Goal: Information Seeking & Learning: Learn about a topic

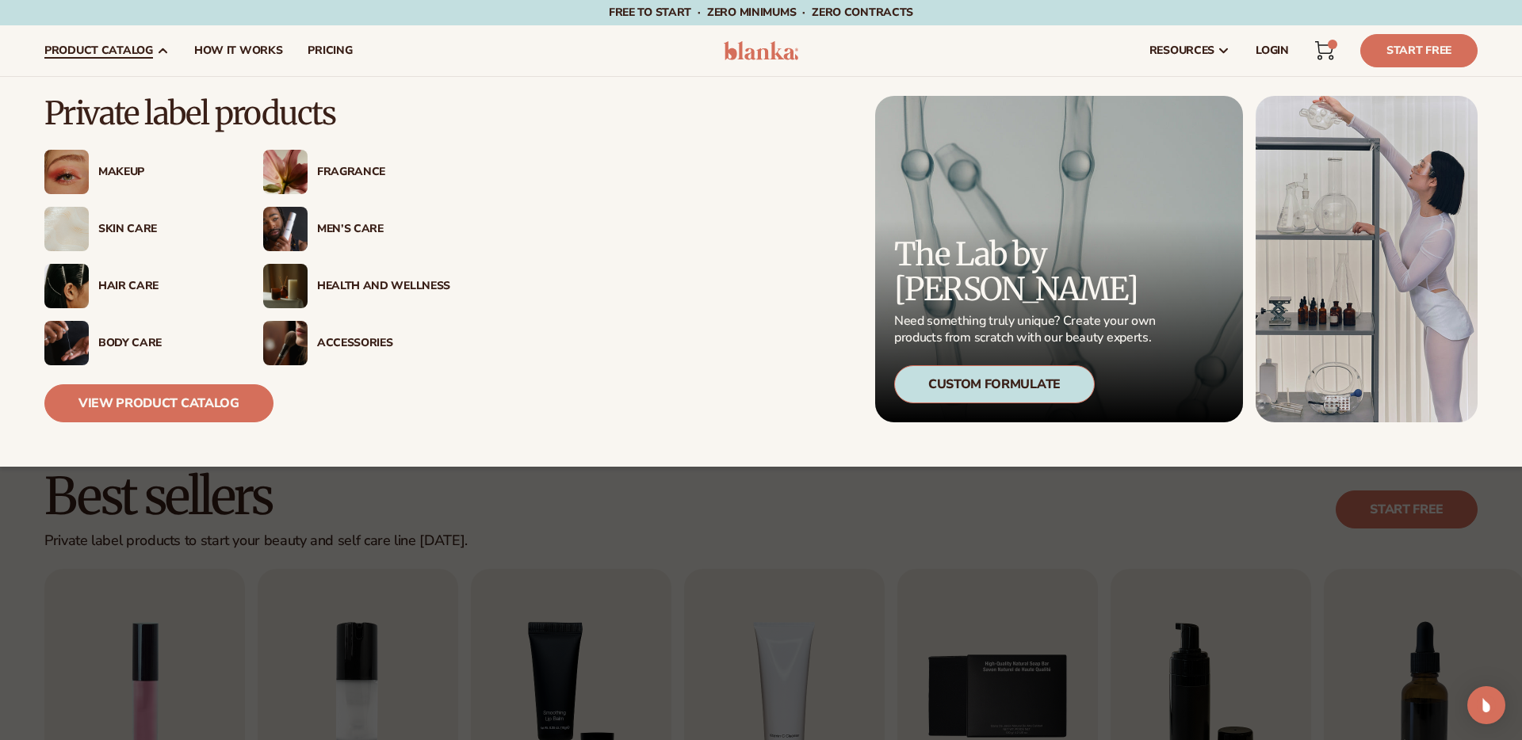
click at [141, 35] on link "product catalog" at bounding box center [107, 50] width 150 height 51
click at [155, 400] on link "View Product Catalog" at bounding box center [158, 403] width 229 height 38
click at [136, 392] on link "View Product Catalog" at bounding box center [158, 403] width 229 height 38
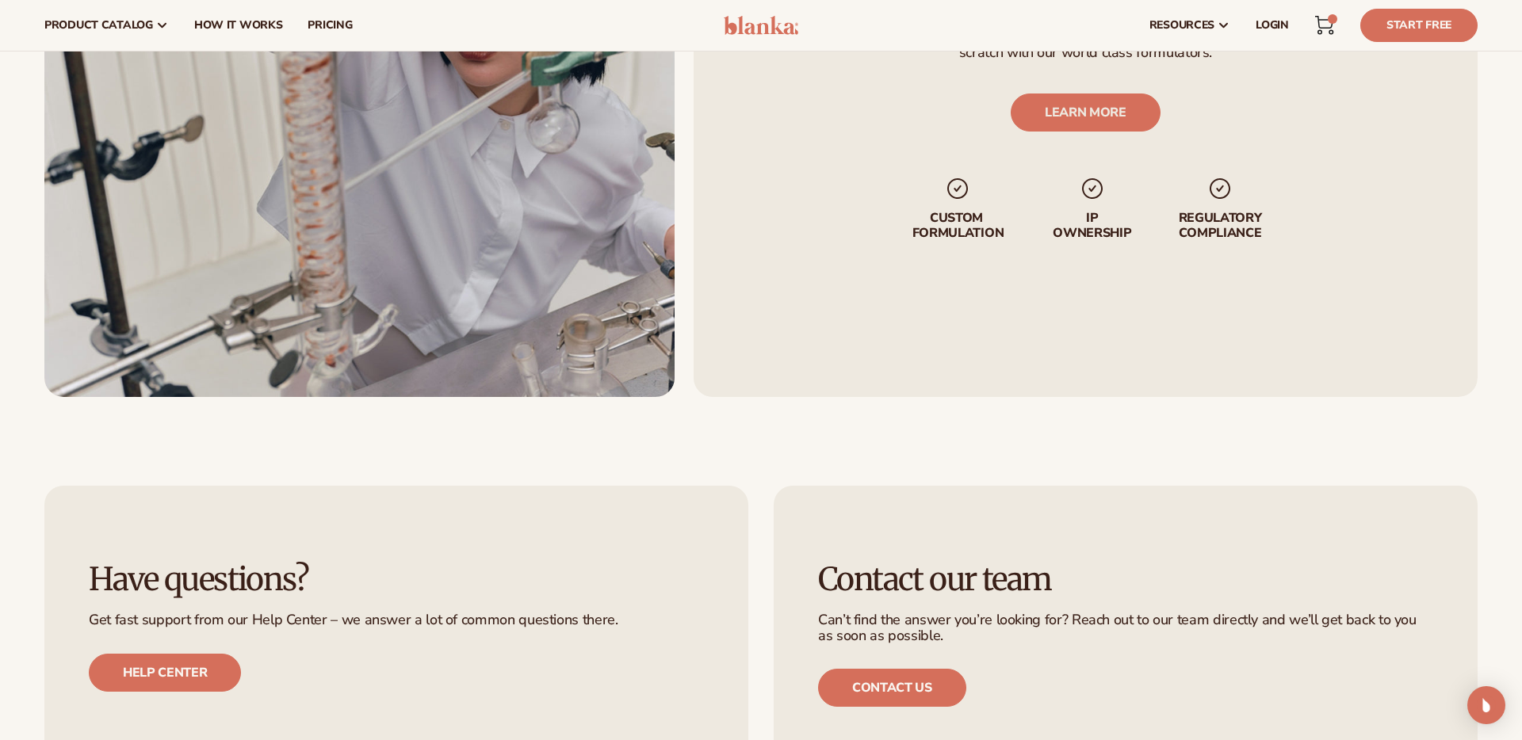
scroll to position [1658, 0]
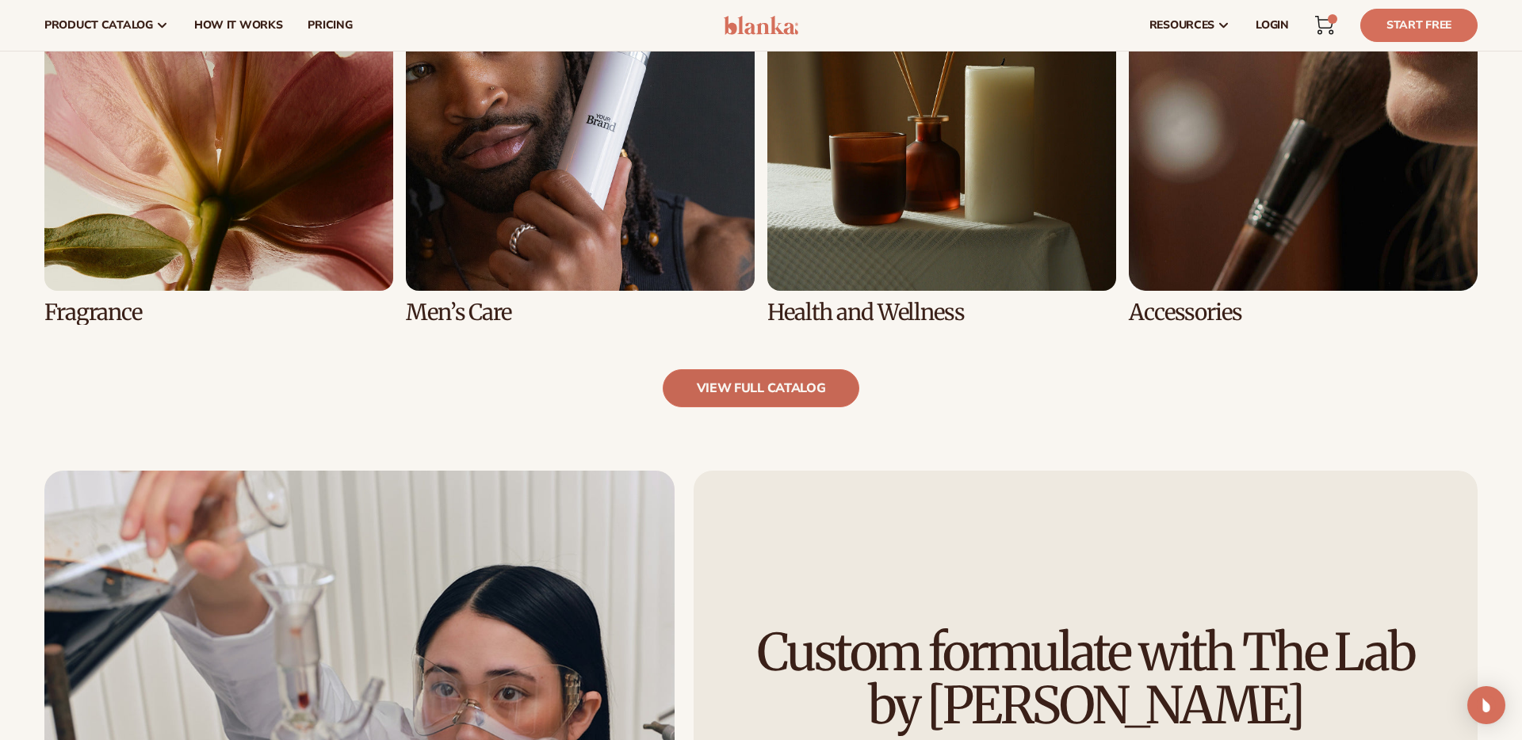
click at [749, 391] on link "view full catalog" at bounding box center [761, 388] width 197 height 38
